Goal: Task Accomplishment & Management: Manage account settings

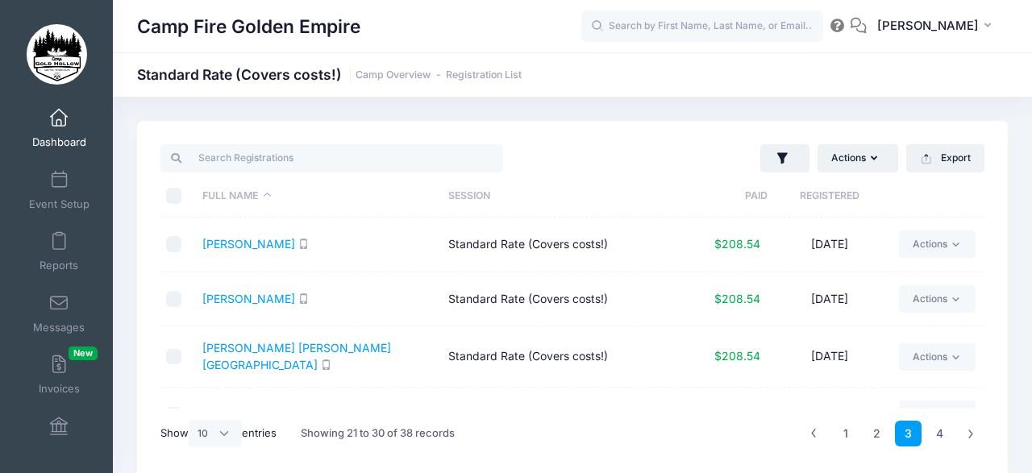
select select "10"
click at [991, 318] on div "Actions Assign Labels Send Email Send SMS Send Payment Reminder Send Document U…" at bounding box center [572, 300] width 871 height 359
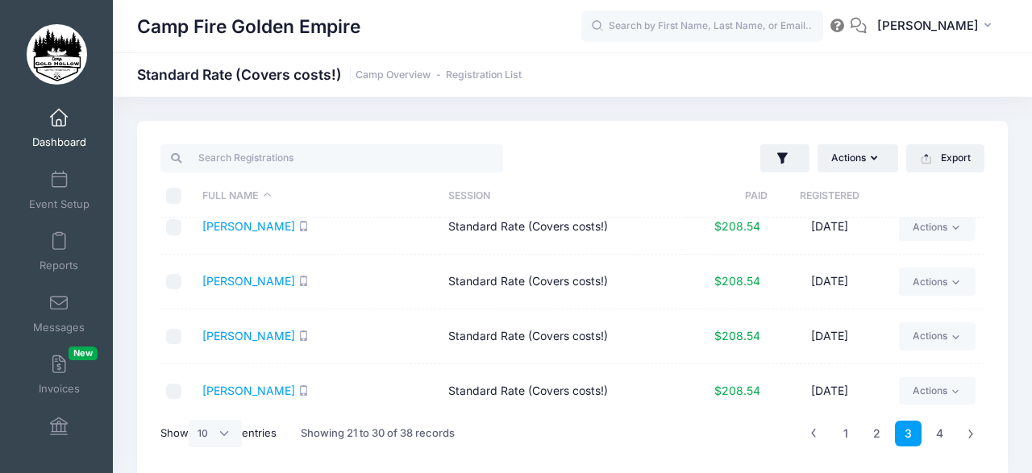
scroll to position [352, 0]
click at [941, 429] on link "4" at bounding box center [939, 434] width 27 height 27
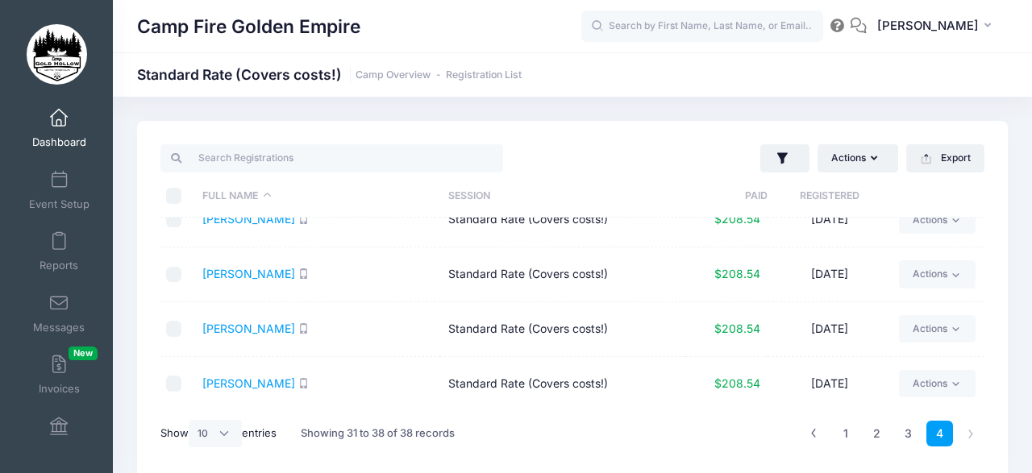
click at [975, 245] on td "Actions Email SMS Assign Labels Internal Notes Change Session or Program Delete" at bounding box center [938, 220] width 94 height 55
drag, startPoint x: 972, startPoint y: 204, endPoint x: 973, endPoint y: 233, distance: 29.0
click at [973, 218] on div "Full Name Session Paid Registered" at bounding box center [572, 196] width 824 height 43
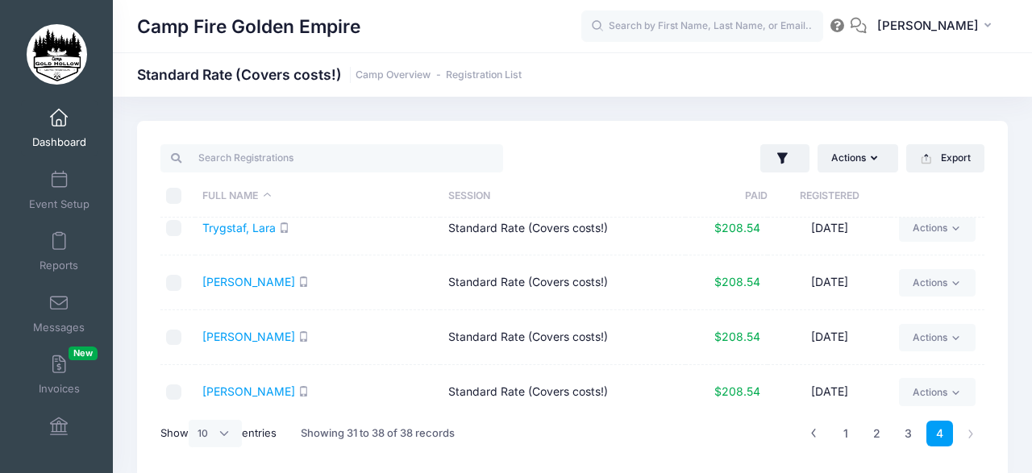
click at [992, 357] on div "Actions Assign Labels Send Email Send SMS Send Payment Reminder Send Document U…" at bounding box center [572, 300] width 871 height 359
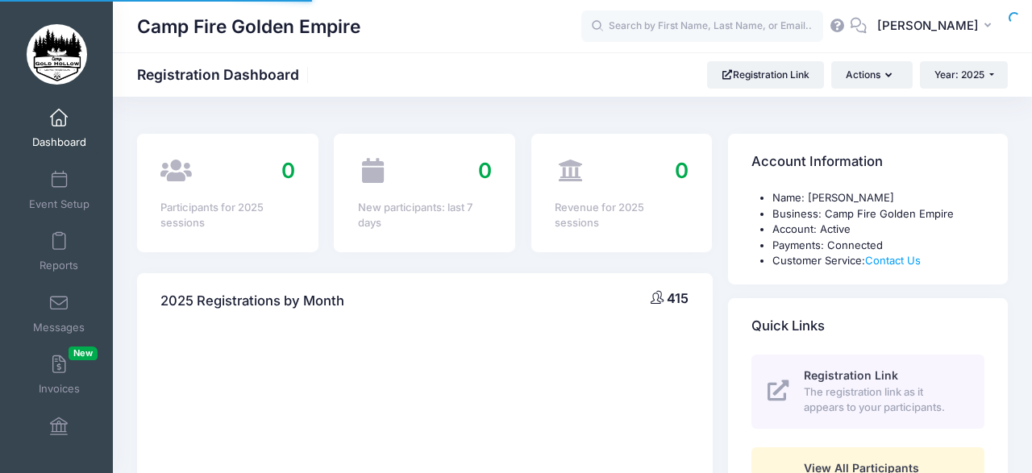
scroll to position [954, 0]
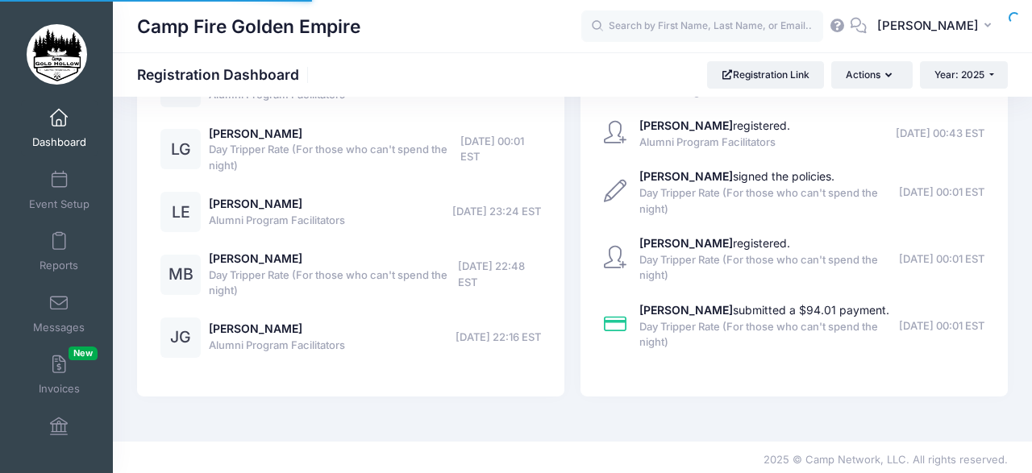
select select
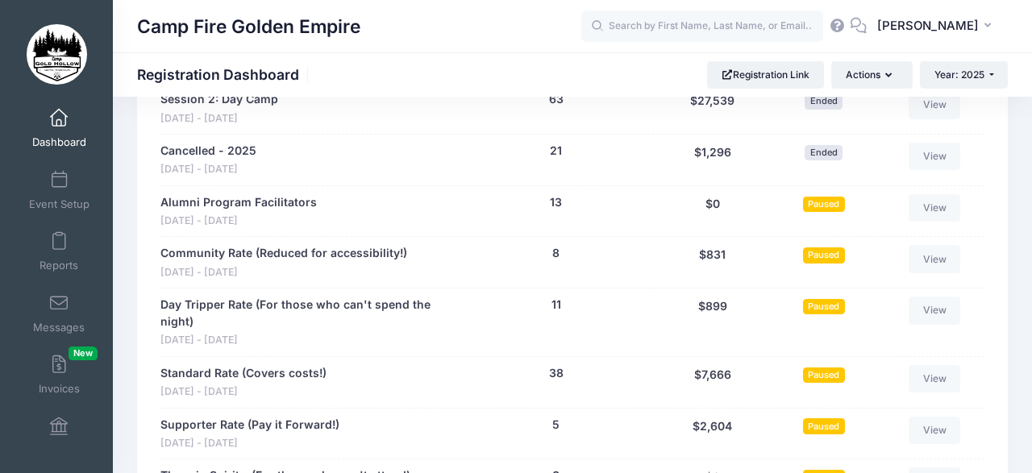
scroll to position [1761, 0]
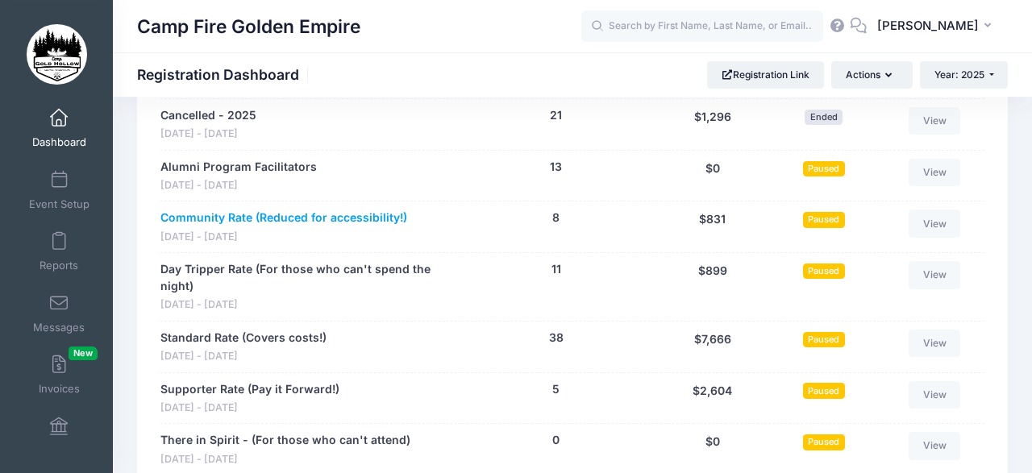
click at [220, 210] on link "Community Rate (Reduced for accessibility!)" at bounding box center [283, 218] width 247 height 17
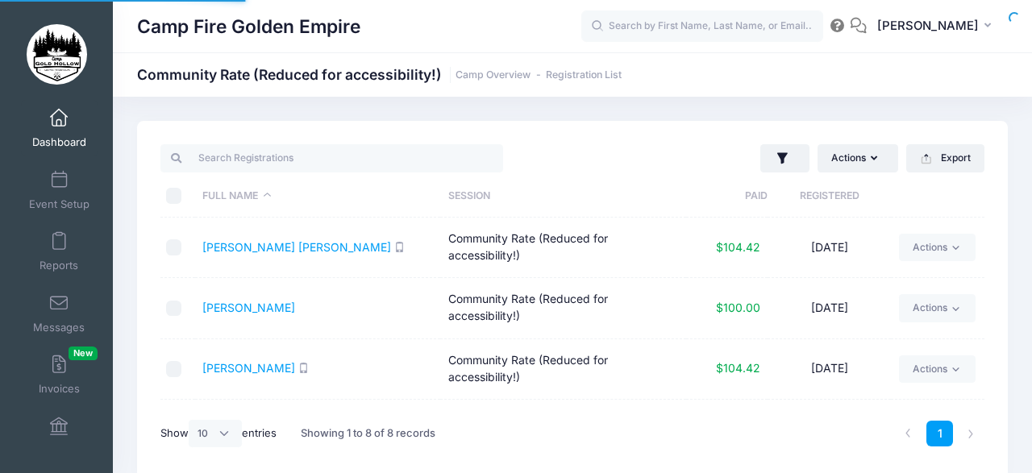
select select "10"
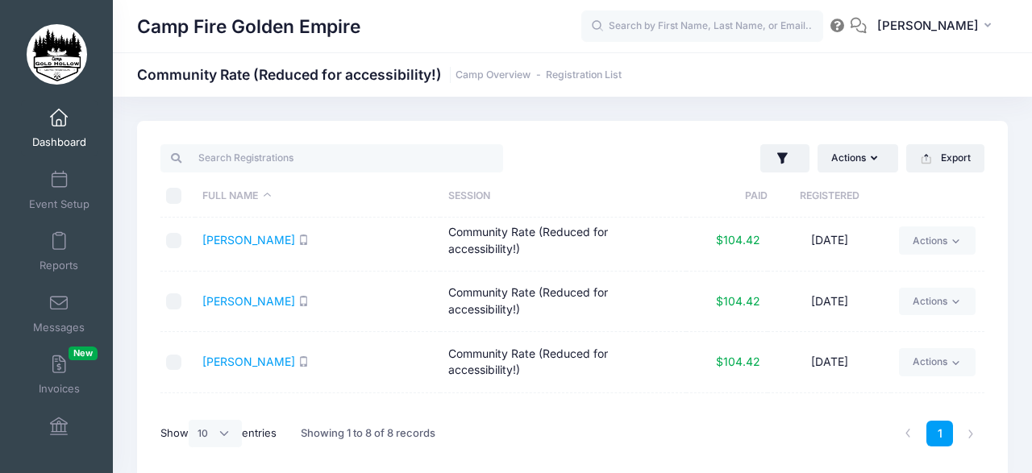
scroll to position [292, 0]
